Goal: Information Seeking & Learning: Find specific page/section

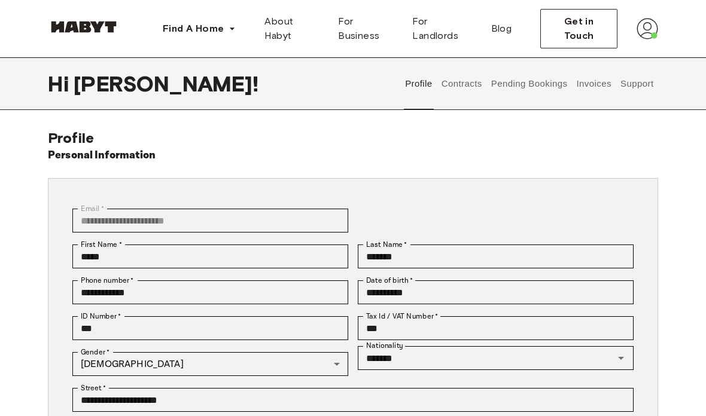
click at [599, 89] on button "Invoices" at bounding box center [594, 83] width 38 height 53
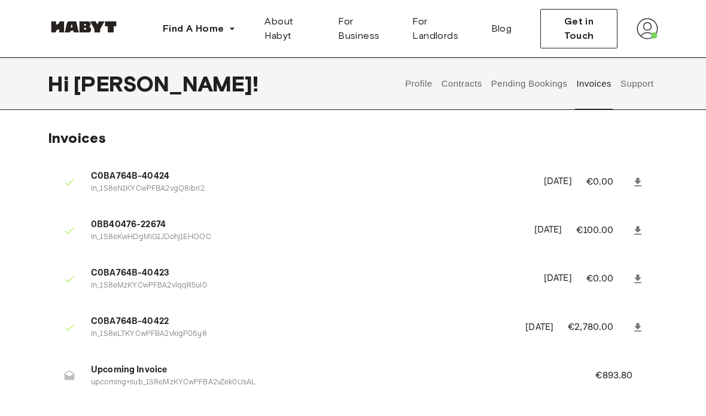
click at [532, 87] on button "Pending Bookings" at bounding box center [529, 83] width 80 height 53
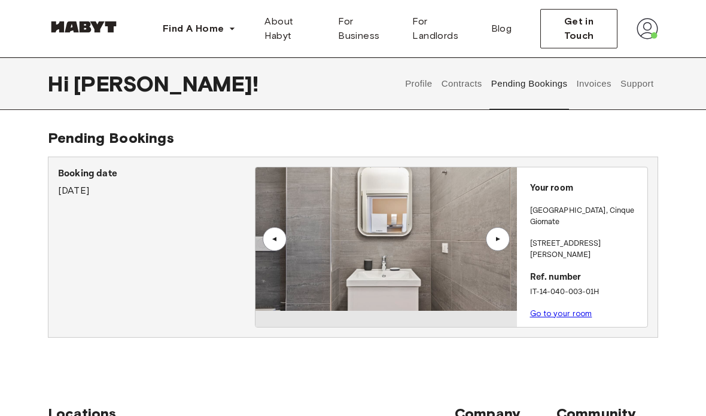
click at [550, 309] on link "Go to your room" at bounding box center [561, 313] width 62 height 9
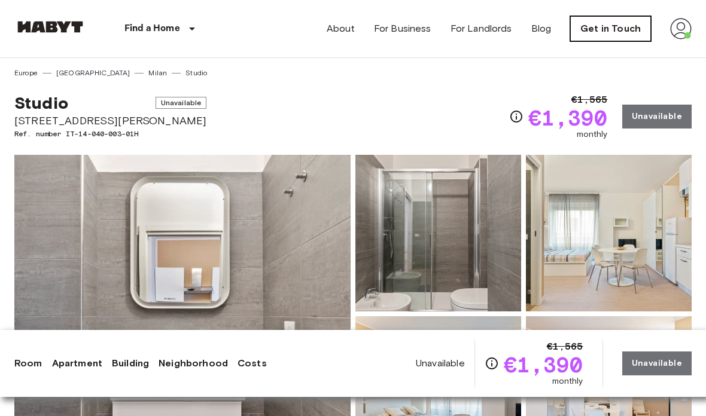
click at [614, 36] on link "Get in Touch" at bounding box center [610, 28] width 81 height 25
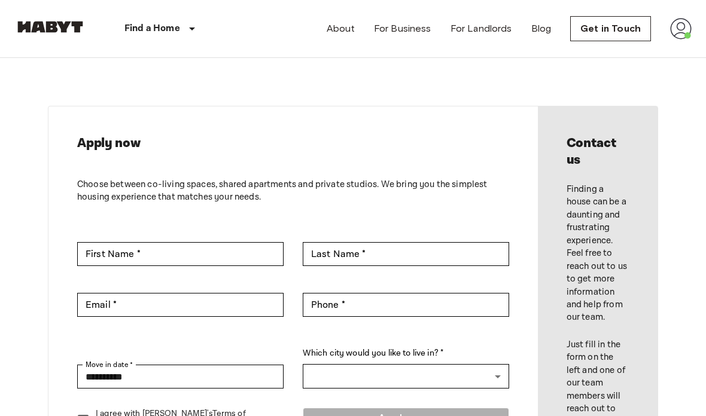
click at [694, 32] on nav "Find a Home [GEOGRAPHIC_DATA] [GEOGRAPHIC_DATA] [GEOGRAPHIC_DATA] [GEOGRAPHIC_D…" at bounding box center [353, 28] width 706 height 57
click at [687, 32] on img at bounding box center [681, 29] width 22 height 22
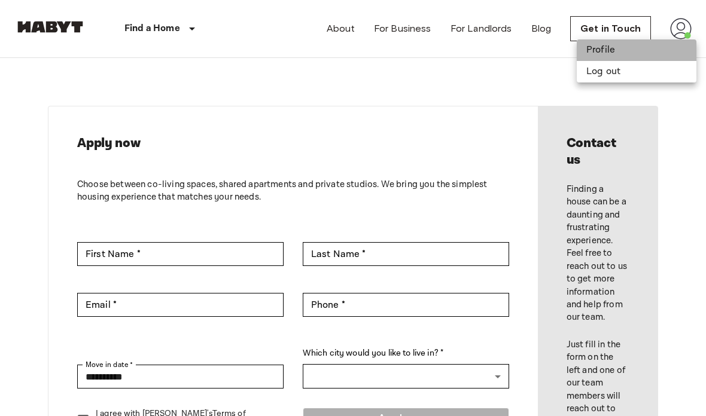
click at [657, 60] on li "Profile" at bounding box center [637, 50] width 120 height 22
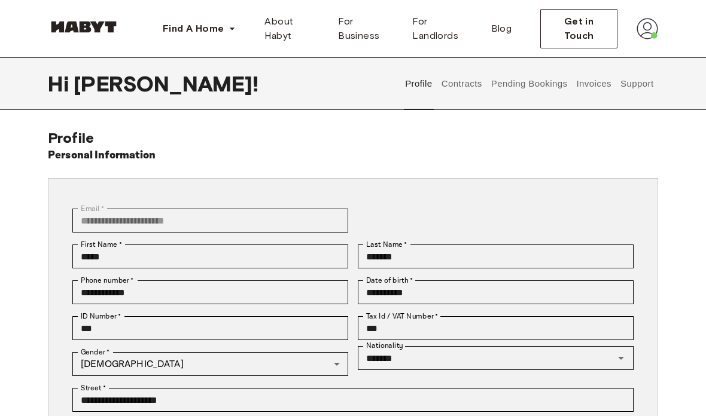
click at [632, 89] on button "Support" at bounding box center [637, 83] width 36 height 53
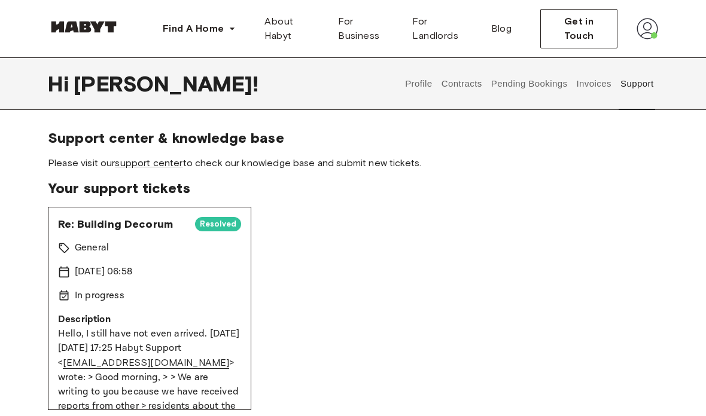
scroll to position [0, 22]
click at [169, 169] on span "Please visit our support center to check our knowledge base and submit new tick…" at bounding box center [353, 163] width 610 height 13
click at [163, 164] on link "support center" at bounding box center [149, 162] width 68 height 11
